Goal: Transaction & Acquisition: Purchase product/service

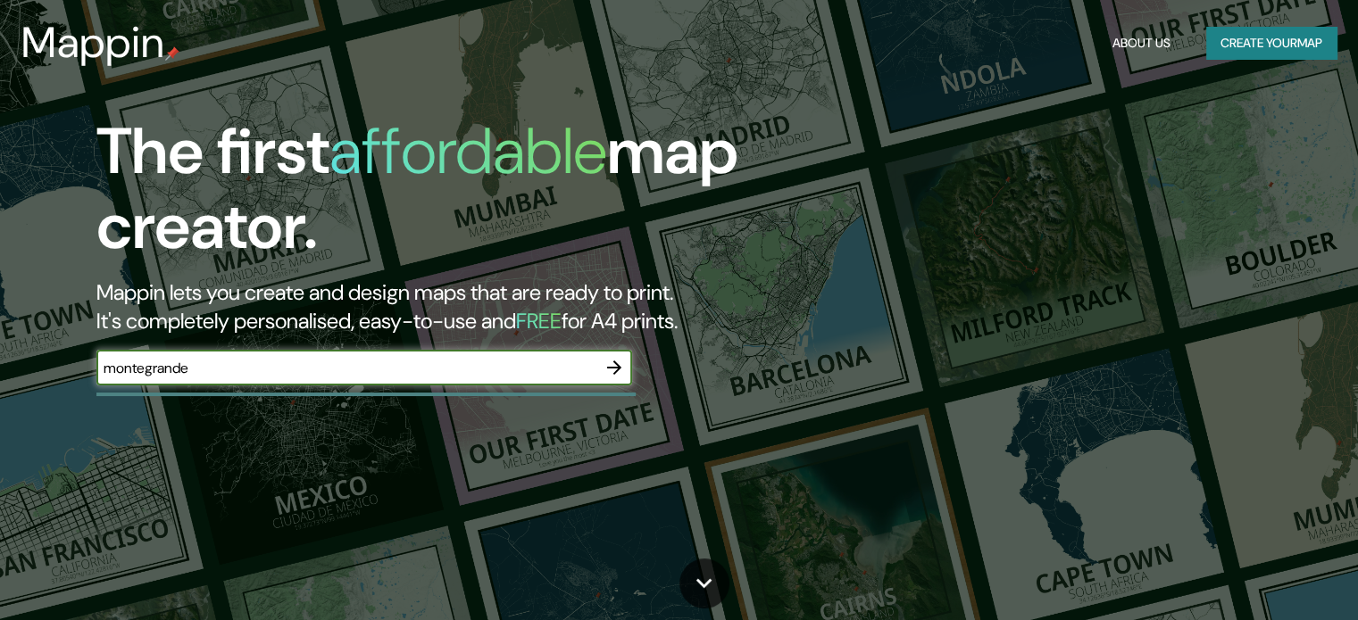
type input "montegrande"
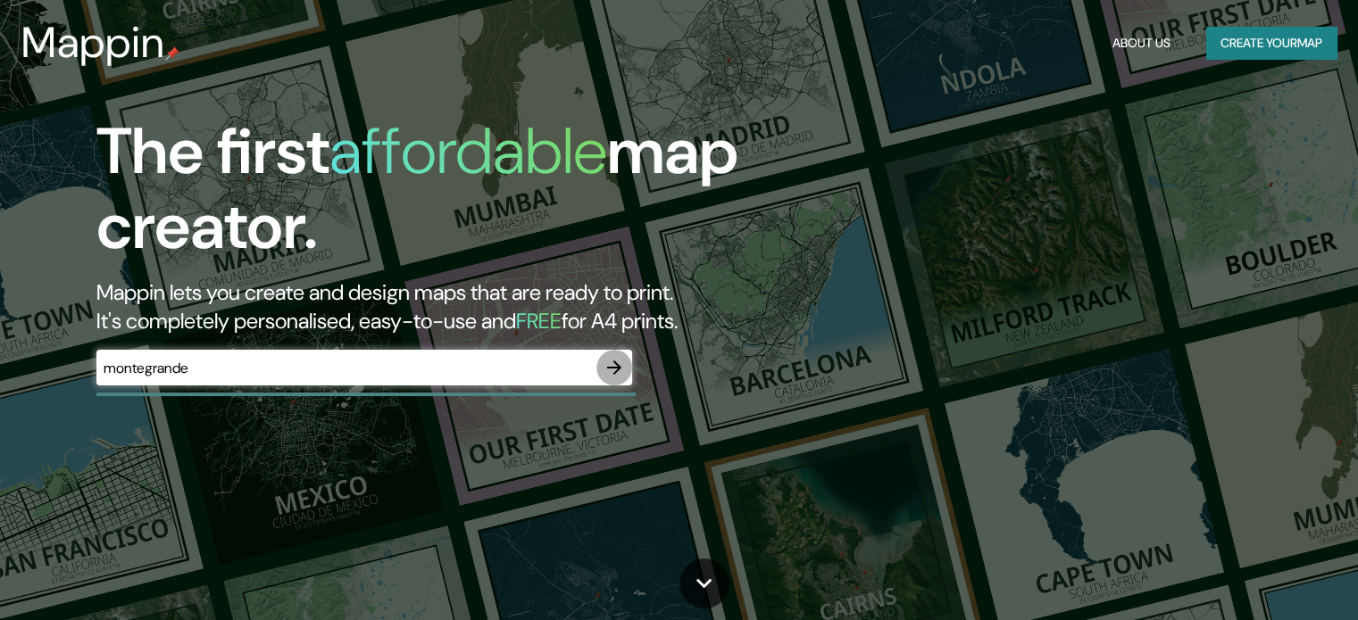
click at [621, 370] on icon "button" at bounding box center [613, 367] width 21 height 21
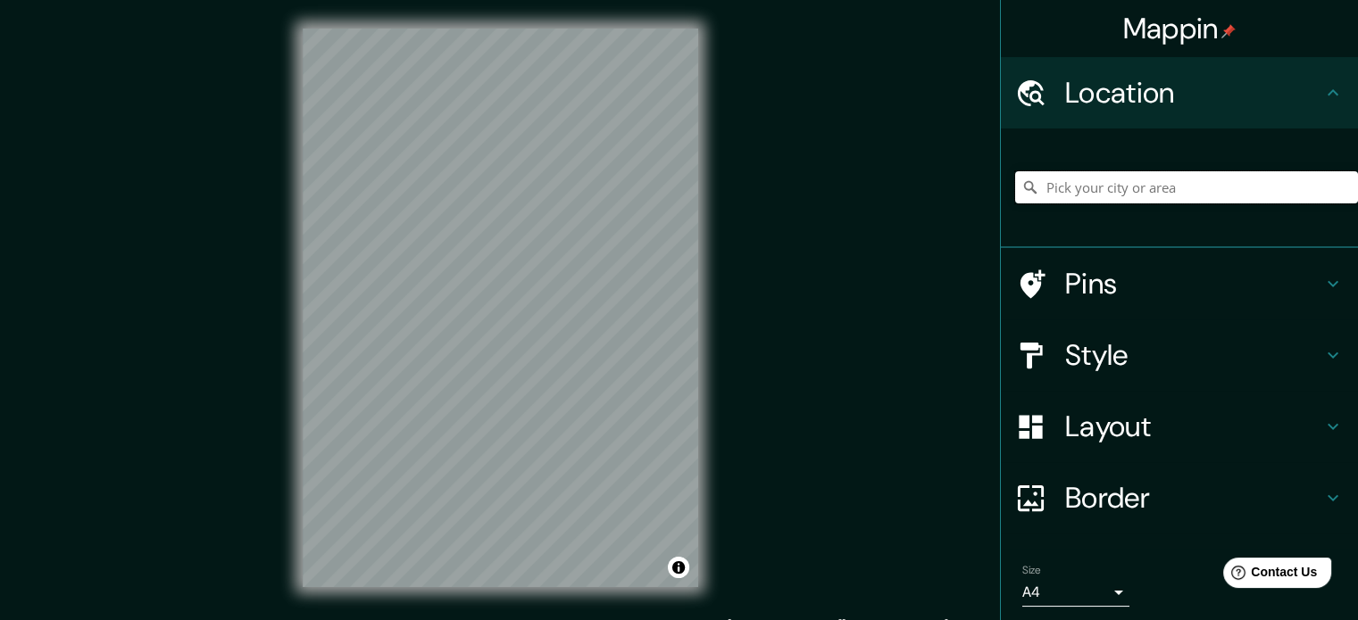
click at [1075, 196] on input "Pick your city or area" at bounding box center [1186, 187] width 343 height 32
type input "Montegrande, O [GEOGRAPHIC_DATA], [GEOGRAPHIC_DATA], [GEOGRAPHIC_DATA]"
click at [1319, 187] on input "Montegrande, O [GEOGRAPHIC_DATA], [GEOGRAPHIC_DATA], [GEOGRAPHIC_DATA]" at bounding box center [1186, 187] width 343 height 32
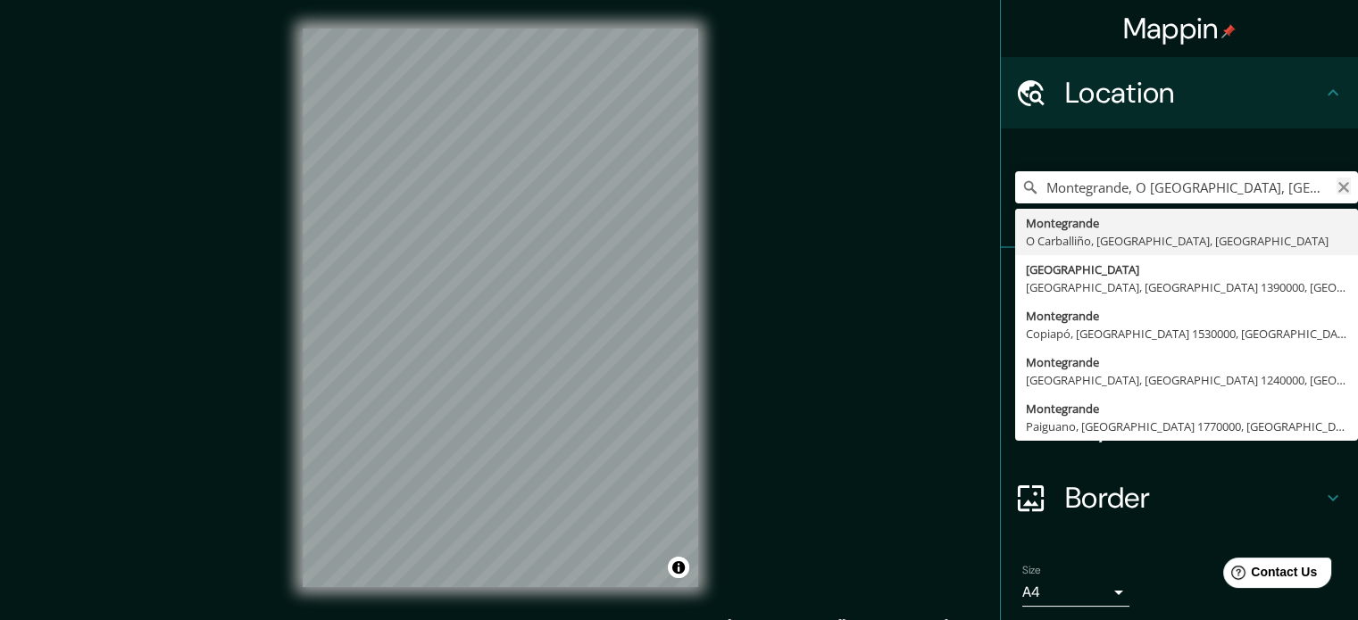
click at [1336, 187] on icon "Clear" at bounding box center [1343, 187] width 14 height 14
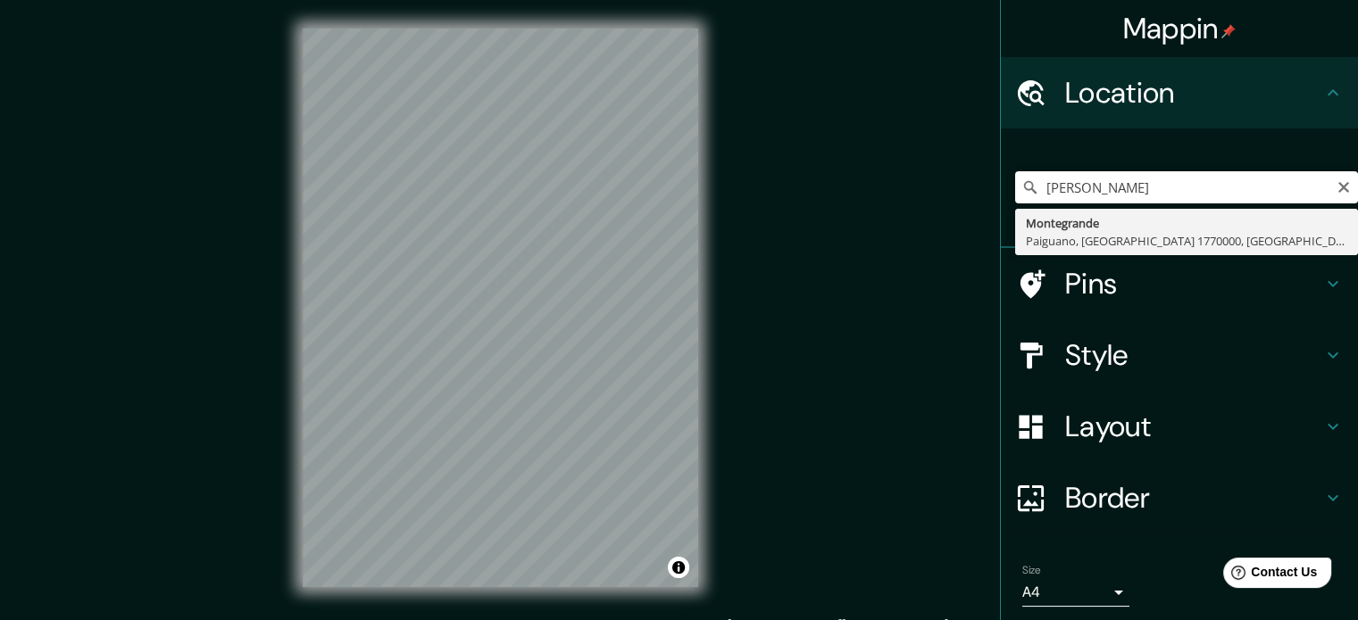
type input "Montegrande, [GEOGRAPHIC_DATA], [GEOGRAPHIC_DATA] 1770000, [GEOGRAPHIC_DATA]"
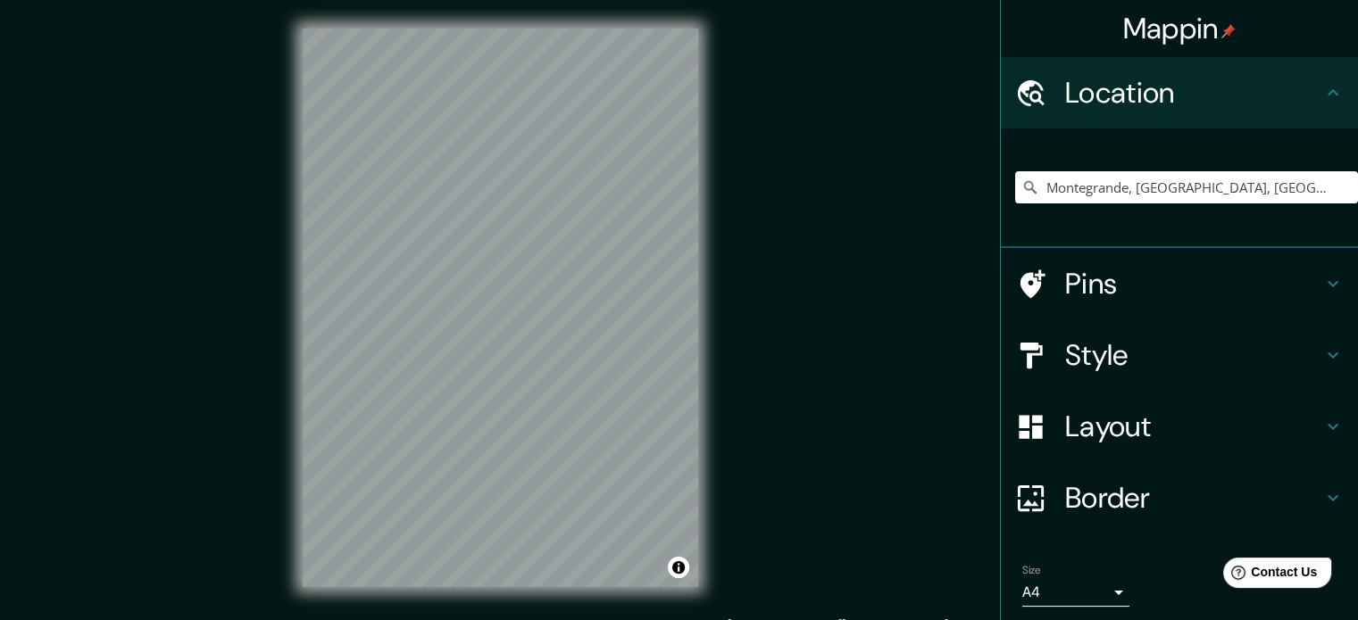
click at [719, 121] on div "© Mapbox © OpenStreetMap Improve this map" at bounding box center [500, 308] width 453 height 616
click at [1221, 419] on h4 "Layout" at bounding box center [1193, 427] width 257 height 36
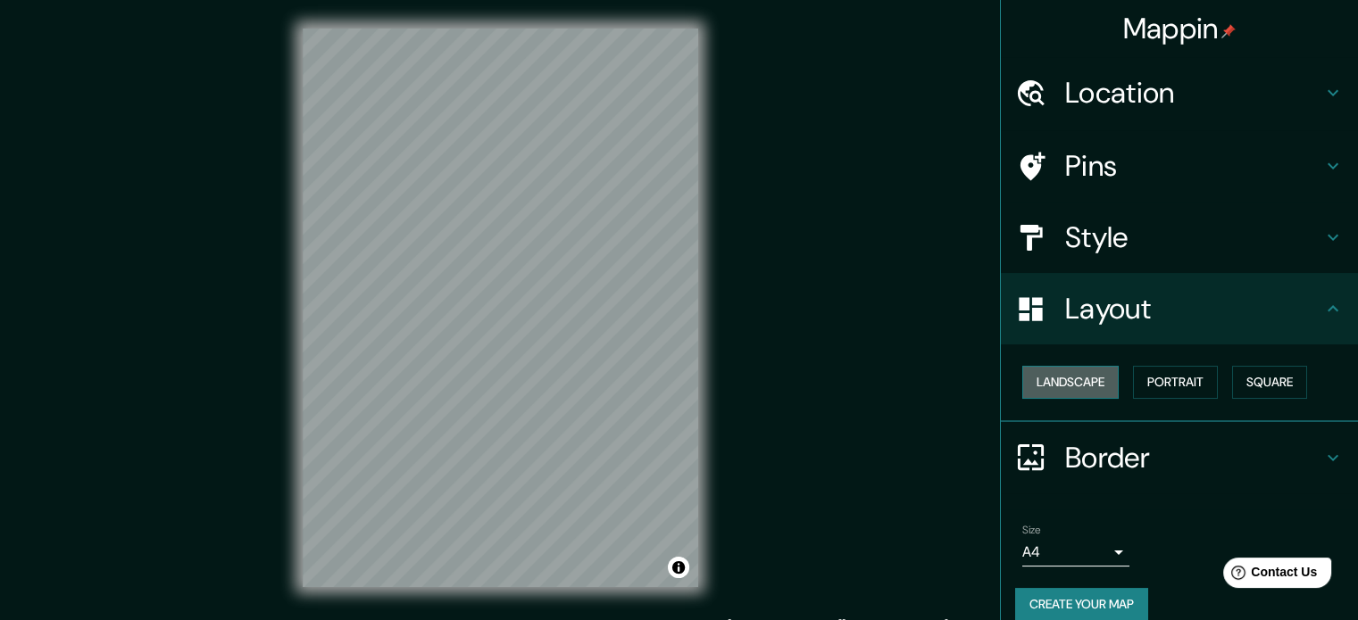
click at [1071, 381] on button "Landscape" at bounding box center [1070, 382] width 96 height 33
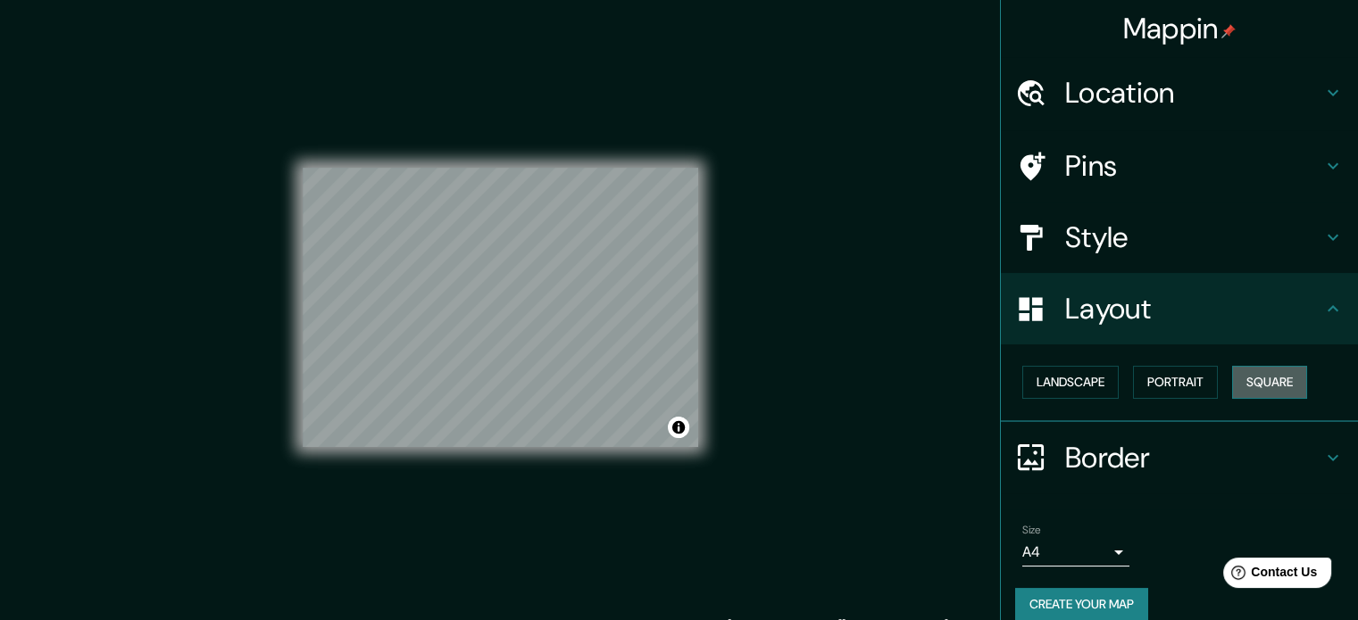
click at [1266, 380] on button "Square" at bounding box center [1269, 382] width 75 height 33
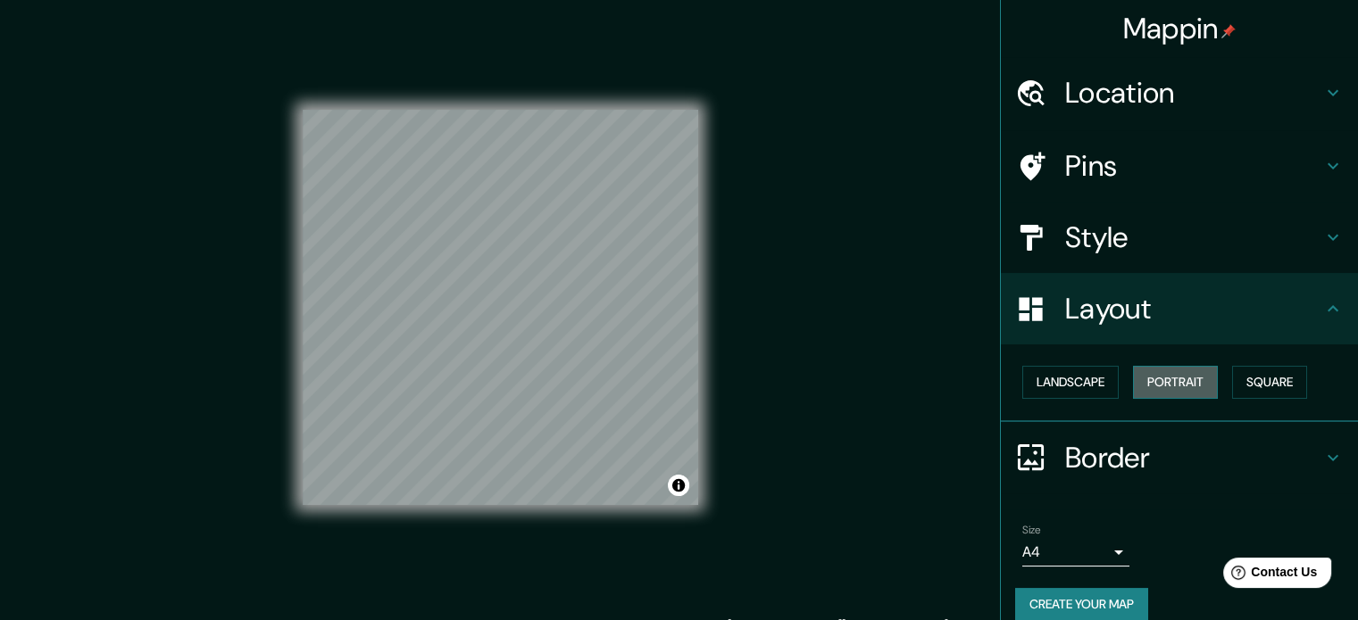
click at [1184, 377] on button "Portrait" at bounding box center [1175, 382] width 85 height 33
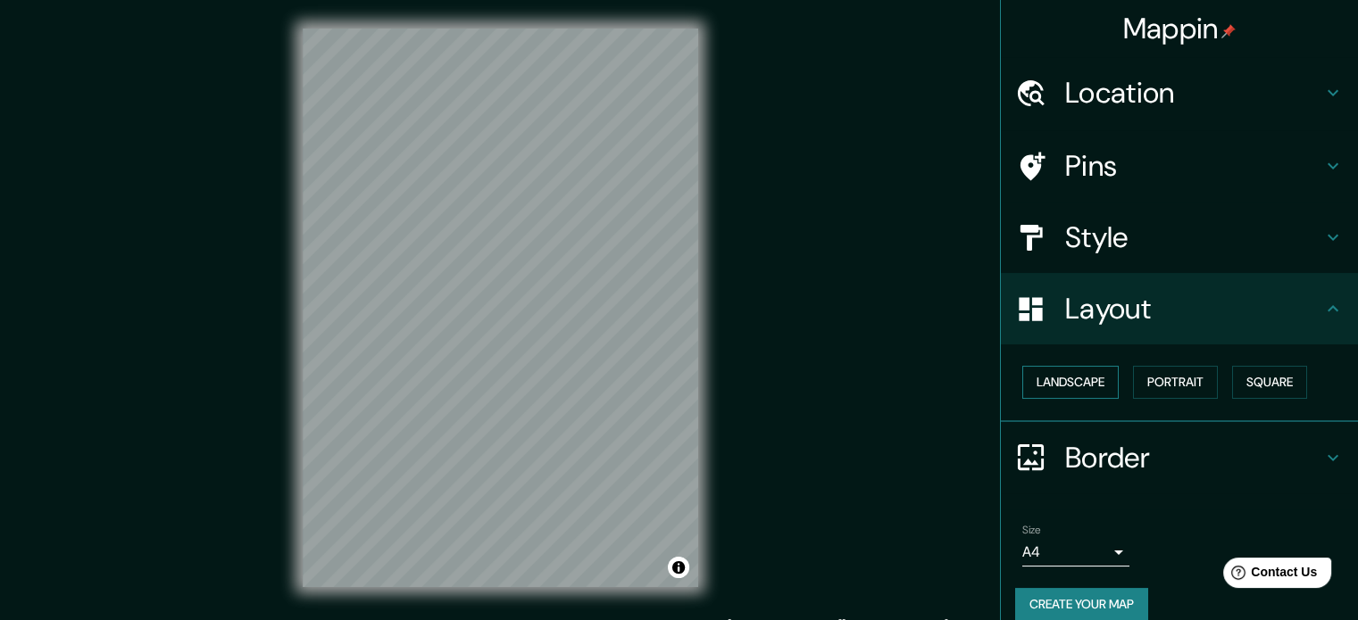
click at [1085, 377] on button "Landscape" at bounding box center [1070, 382] width 96 height 33
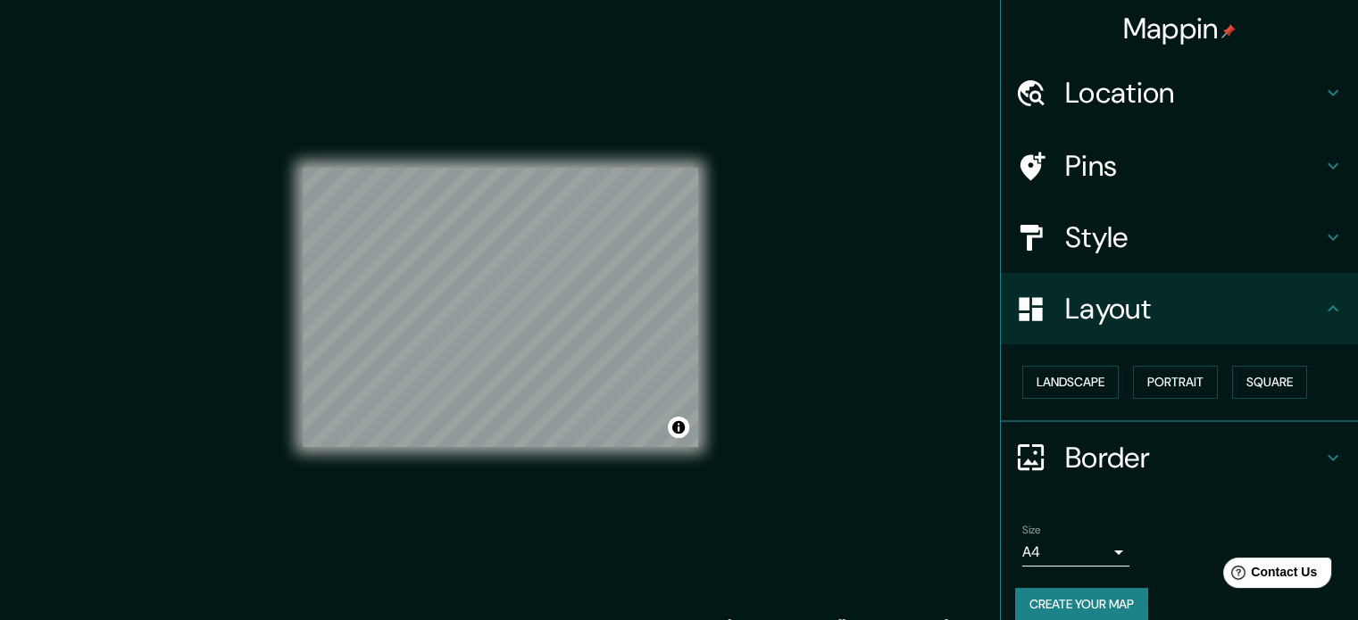
drag, startPoint x: 704, startPoint y: 365, endPoint x: 843, endPoint y: 270, distance: 167.6
click at [843, 270] on div "Mappin Location [GEOGRAPHIC_DATA], [GEOGRAPHIC_DATA], [GEOGRAPHIC_DATA] 1770000…" at bounding box center [679, 322] width 1358 height 644
click at [552, 478] on div "© Mapbox © OpenStreetMap Improve this map" at bounding box center [500, 308] width 395 height 559
drag, startPoint x: 302, startPoint y: 166, endPoint x: 289, endPoint y: 138, distance: 30.4
click at [289, 138] on div "© Mapbox © OpenStreetMap Improve this map" at bounding box center [500, 308] width 453 height 616
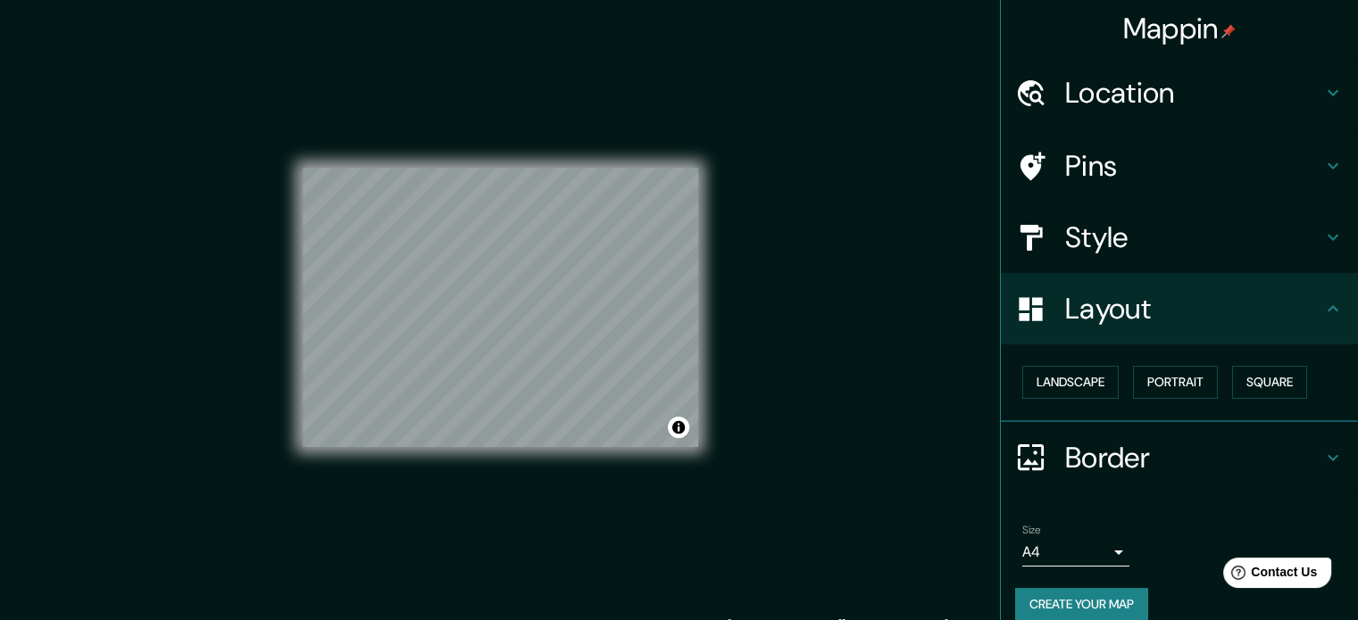
click at [1116, 547] on div "Size A4 single" at bounding box center [1179, 545] width 328 height 57
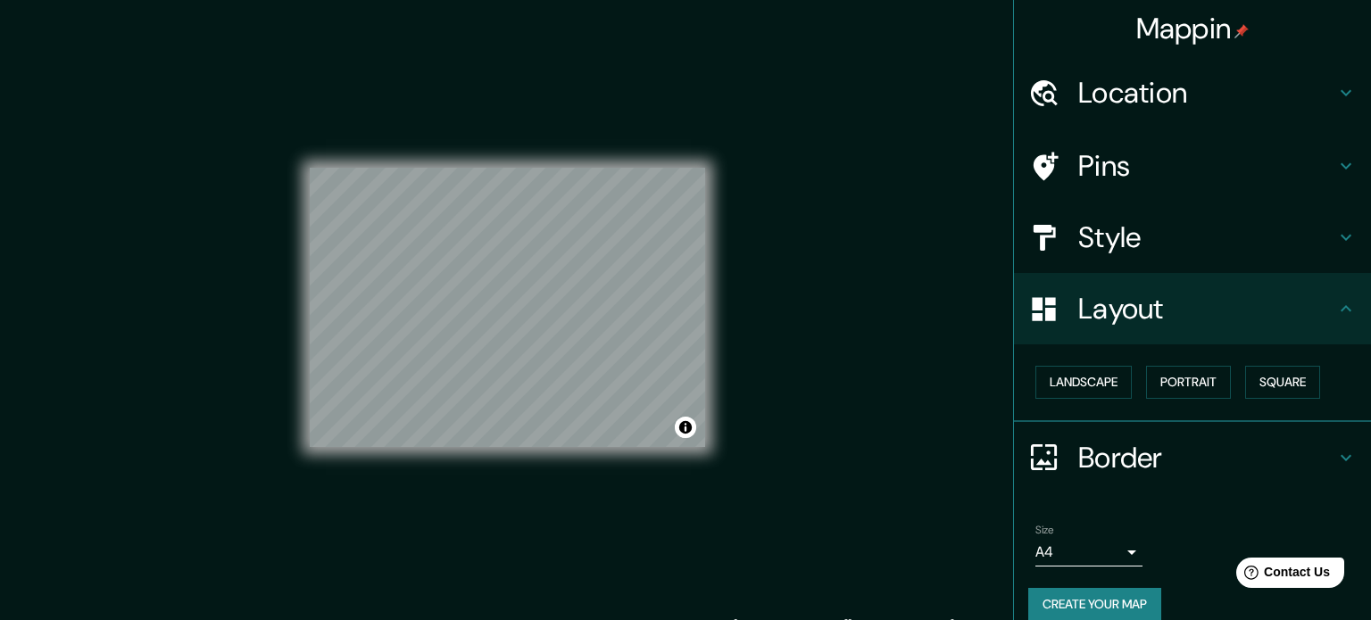
click at [1107, 545] on body "Mappin Location [GEOGRAPHIC_DATA], [GEOGRAPHIC_DATA], [GEOGRAPHIC_DATA] 1770000…" at bounding box center [685, 310] width 1371 height 620
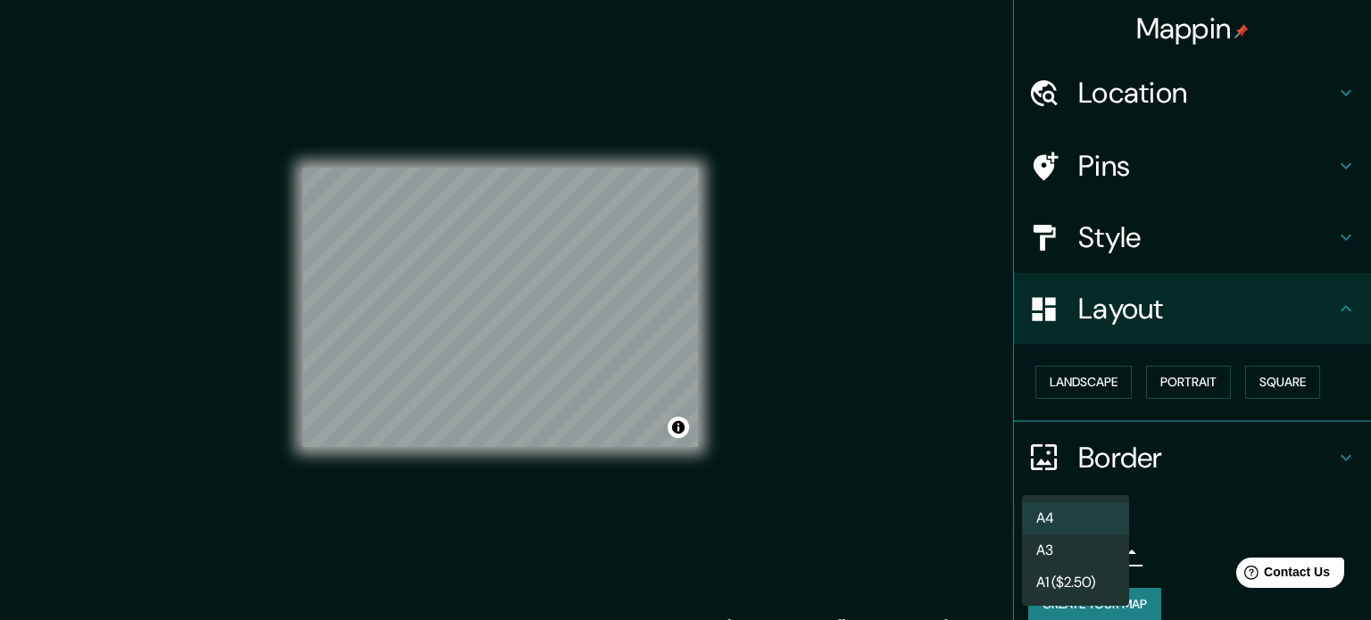
click at [1075, 544] on li "A3" at bounding box center [1075, 551] width 107 height 32
type input "a4"
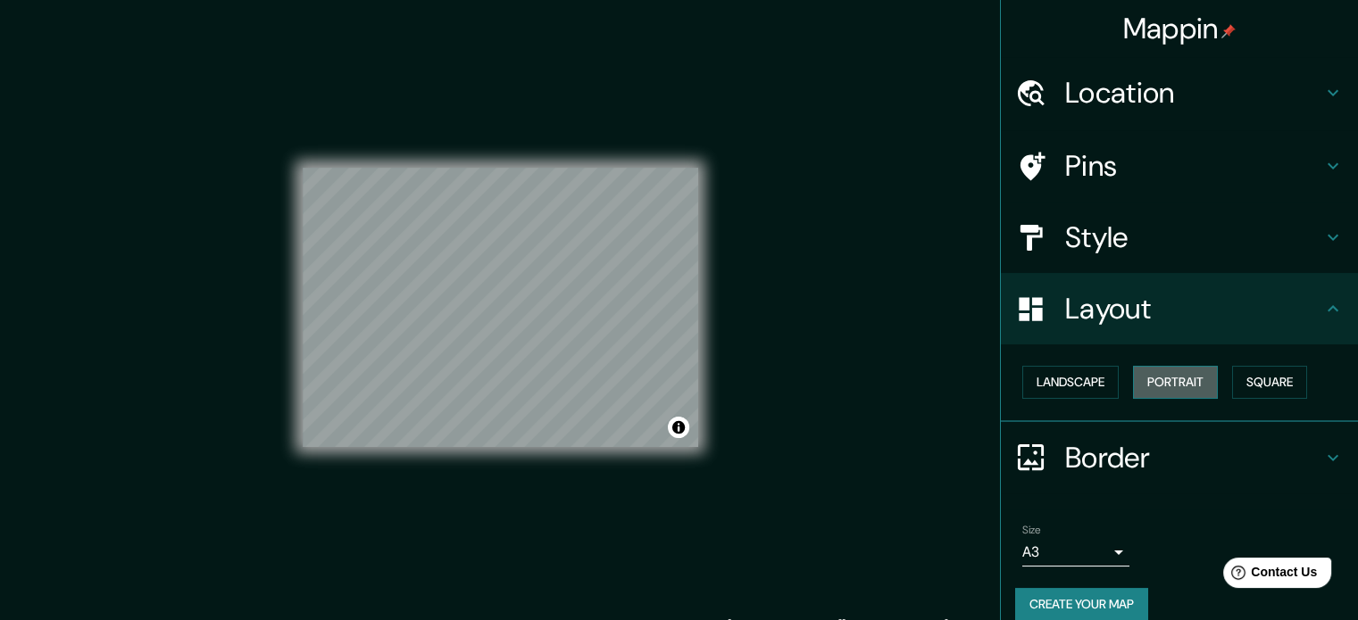
click at [1163, 376] on button "Portrait" at bounding box center [1175, 382] width 85 height 33
